Goal: Information Seeking & Learning: Learn about a topic

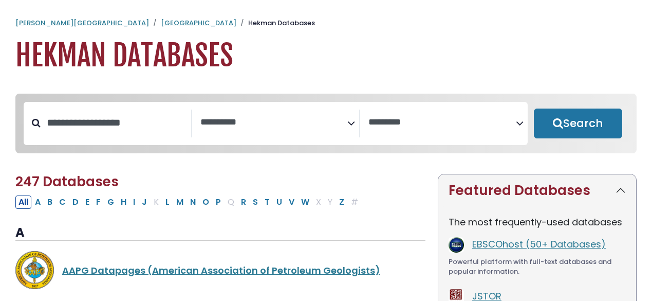
select select "Database Subject Filter"
select select "Database Vendors Filter"
click at [137, 131] on input "Search database by title or keyword" at bounding box center [116, 122] width 151 height 17
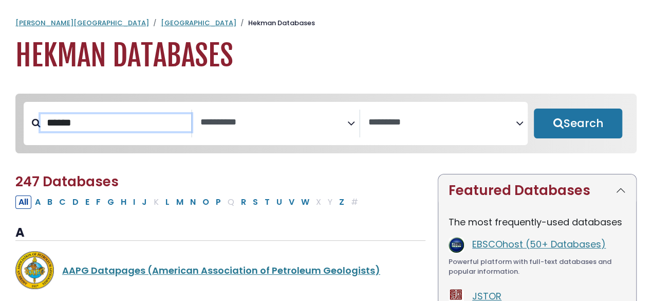
type input "******"
click at [534, 108] on button "Search" at bounding box center [578, 123] width 88 height 30
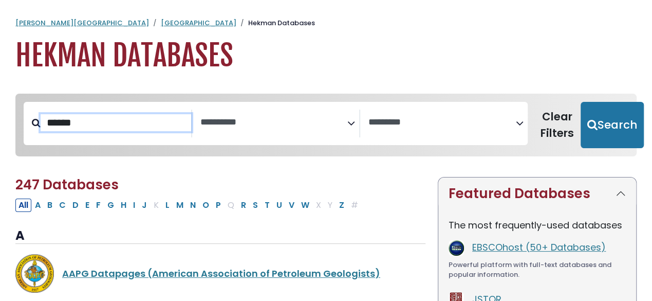
select select "Database Subject Filter"
select select "Database Vendors Filter"
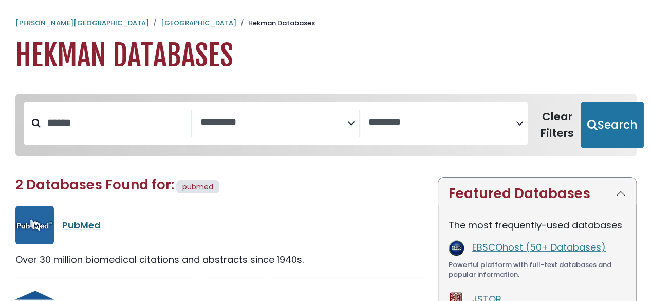
click at [93, 221] on link "PubMed" at bounding box center [81, 224] width 39 height 13
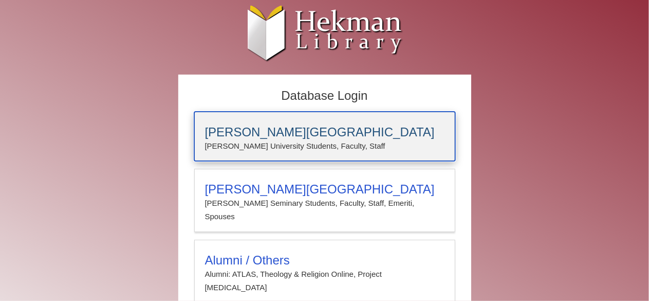
click at [245, 132] on h3 "[PERSON_NAME][GEOGRAPHIC_DATA]" at bounding box center [325, 132] width 240 height 14
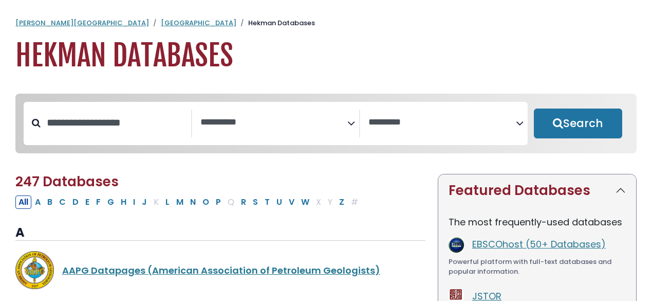
select select "Database Subject Filter"
select select "Database Vendors Filter"
click at [86, 128] on input "Search database by title or keyword" at bounding box center [116, 122] width 151 height 17
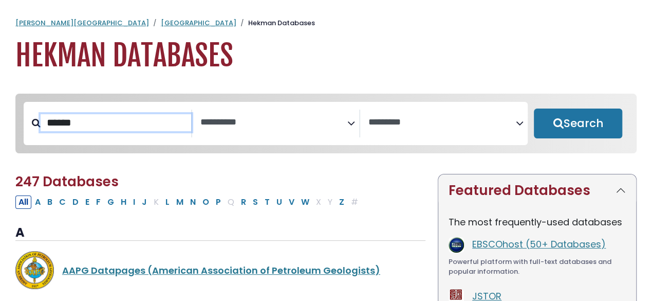
type input "******"
click at [534, 108] on button "Search" at bounding box center [578, 123] width 88 height 30
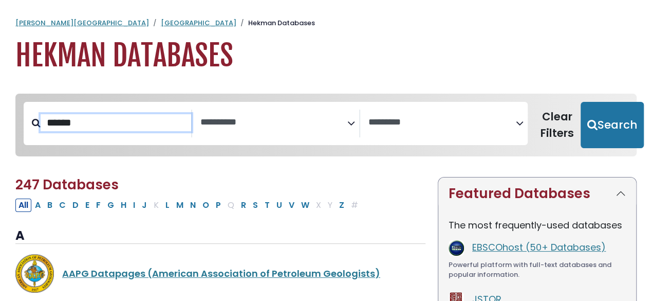
select select "Database Subject Filter"
select select "Database Vendors Filter"
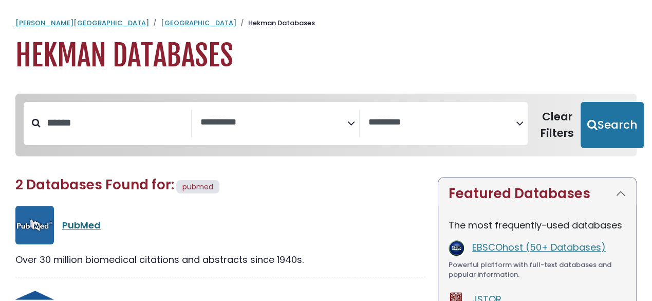
click at [88, 224] on link "PubMed" at bounding box center [81, 224] width 39 height 13
